Goal: Task Accomplishment & Management: Manage account settings

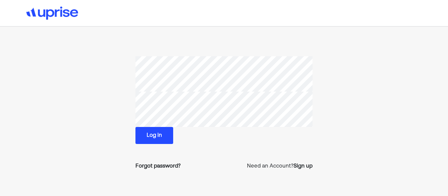
click at [159, 135] on button "Log in" at bounding box center [154, 135] width 38 height 17
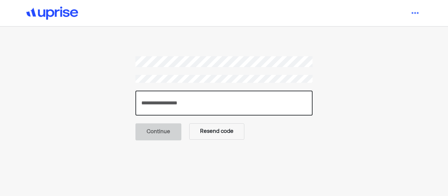
click at [180, 113] on input "number" at bounding box center [223, 103] width 177 height 25
paste input "******"
type input "******"
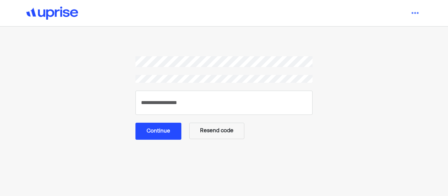
click at [156, 139] on button "Continue" at bounding box center [158, 131] width 46 height 17
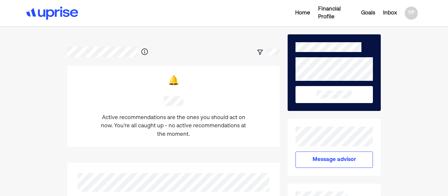
click at [394, 11] on div "Inbox" at bounding box center [390, 13] width 14 height 8
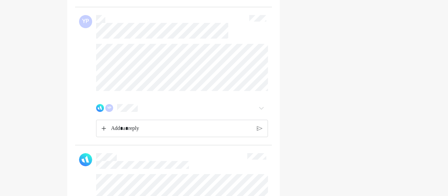
scroll to position [2575, 0]
click at [119, 117] on div "YP" at bounding box center [173, 94] width 189 height 94
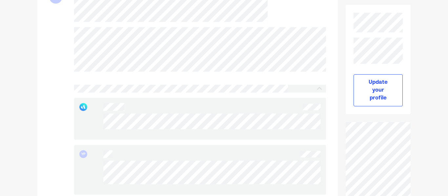
scroll to position [0, 0]
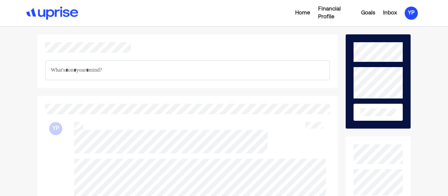
click at [413, 8] on div "YP" at bounding box center [411, 13] width 13 height 13
click at [411, 51] on div "Log out" at bounding box center [405, 53] width 19 height 8
